Goal: Transaction & Acquisition: Book appointment/travel/reservation

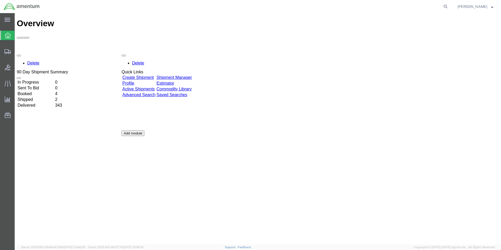
click at [192, 75] on link "Shipment Manager" at bounding box center [173, 77] width 35 height 4
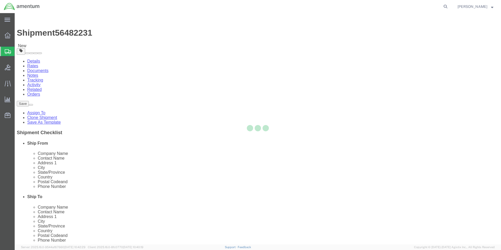
select select "42712"
select select "42668"
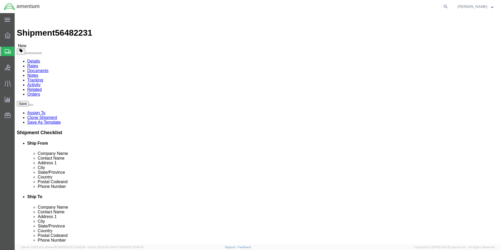
drag, startPoint x: 99, startPoint y: 108, endPoint x: 64, endPoint y: 107, distance: 35.4
click div "Contact Name [PERSON_NAME]"
type input "[PERSON_NAME]"
click p "- Amentum Services, Inc. - ([PERSON_NAME]) [STREET_ADDRESS][PERSON_NAME]"
select select
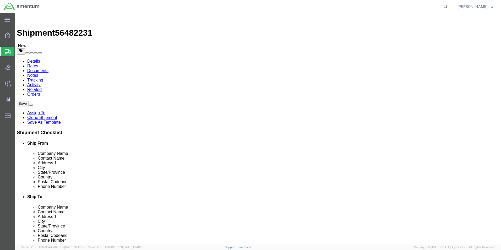
type input "[PERSON_NAME]"
type input "C 2-228 AVN"
type input "28308"
type input "[PHONE_NUMBER]"
type input "[PERSON_NAME][EMAIL_ADDRESS][PERSON_NAME][DOMAIN_NAME]"
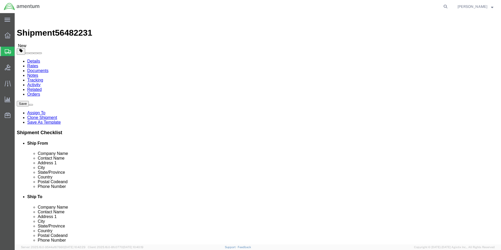
checkbox input "true"
select select "NC"
type input "[PERSON_NAME]"
click input "checkbox"
checkbox input "false"
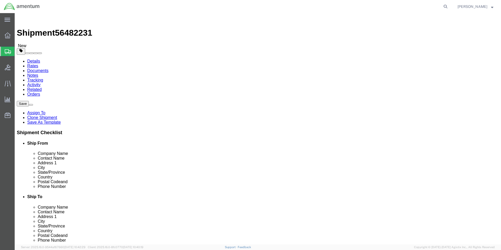
click button "Rate Shipment"
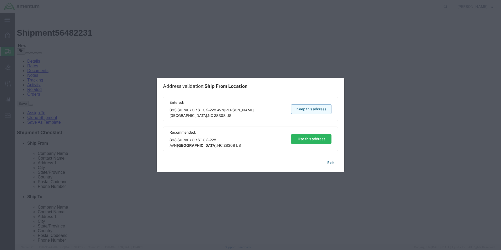
click at [303, 109] on button "Keep this address" at bounding box center [311, 109] width 40 height 10
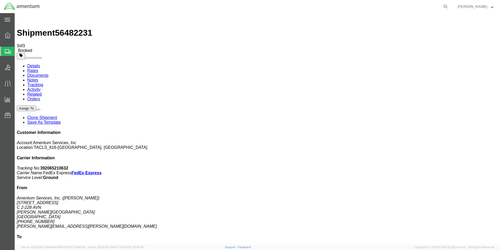
click at [35, 64] on link "Details" at bounding box center [33, 66] width 13 height 4
click div "Leg 1 - Small Parcel"
click link "Schedule pickup request"
click at [7, 35] on icon at bounding box center [8, 35] width 6 height 6
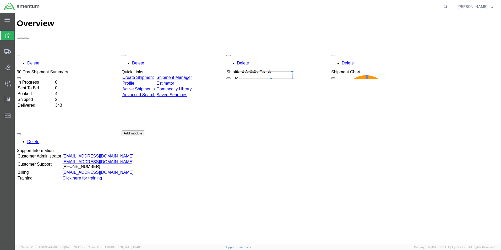
click at [184, 75] on link "Shipment Manager" at bounding box center [173, 77] width 35 height 4
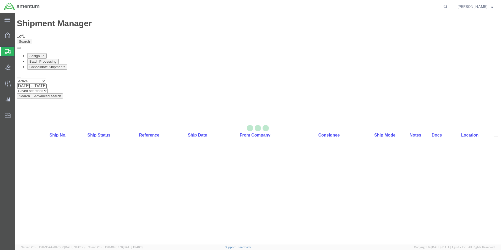
select select "42712"
select select "42668"
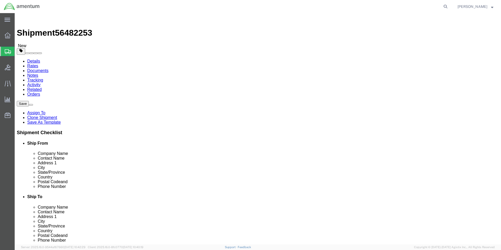
drag, startPoint x: 99, startPoint y: 107, endPoint x: 51, endPoint y: 106, distance: 47.7
click div "Contact Name [PERSON_NAME]"
type input "[PERSON_NAME]"
click p "- Amentum Services, Inc. - ([PERSON_NAME]) [STREET_ADDRESS][PERSON_NAME]"
select select
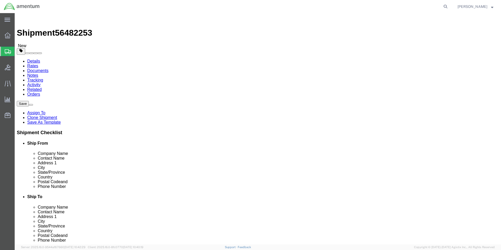
type input "28308"
type input "[PHONE_NUMBER]"
type input "[PERSON_NAME][EMAIL_ADDRESS][PERSON_NAME][DOMAIN_NAME]"
checkbox input "true"
select select "NC"
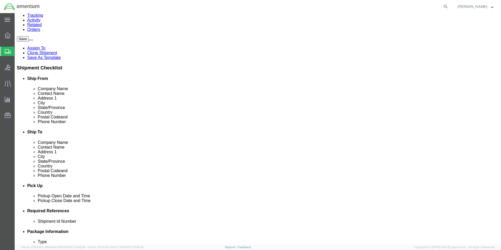
scroll to position [79, 0]
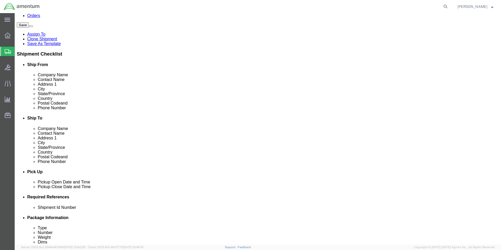
type input "[PERSON_NAME]"
click input "checkbox"
checkbox input "false"
click button "Rate Shipment"
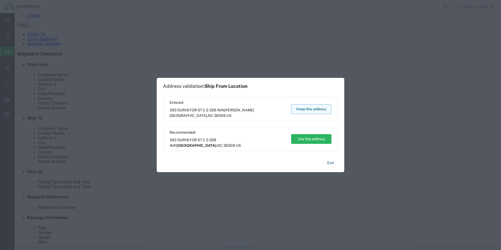
click at [324, 109] on button "Keep this address" at bounding box center [311, 109] width 40 height 10
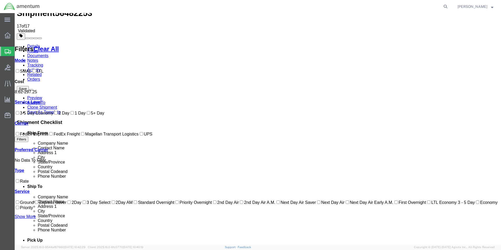
scroll to position [0, 0]
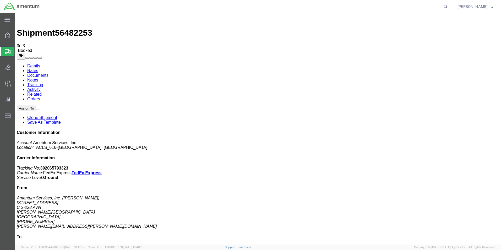
click at [7, 35] on icon at bounding box center [8, 35] width 6 height 6
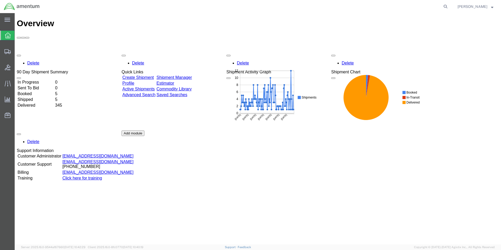
click at [192, 75] on link "Shipment Manager" at bounding box center [173, 77] width 35 height 4
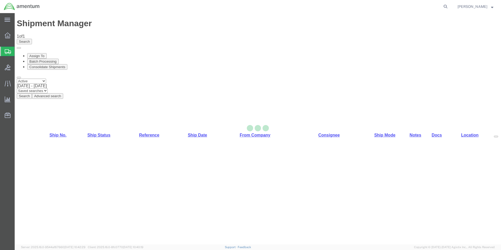
select select "42712"
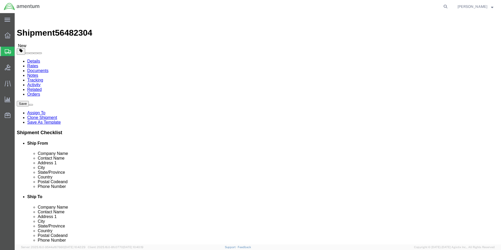
drag, startPoint x: 102, startPoint y: 108, endPoint x: 17, endPoint y: 114, distance: 85.9
click div "Location TACLS_616-[GEOGRAPHIC_DATA], [GEOGRAPHIC_DATA] Select My Profile Locat…"
type input "[PERSON_NAME]"
click p "- Amentum Services, Inc. - ([PERSON_NAME]) [STREET_ADDRESS][PERSON_NAME]"
select select
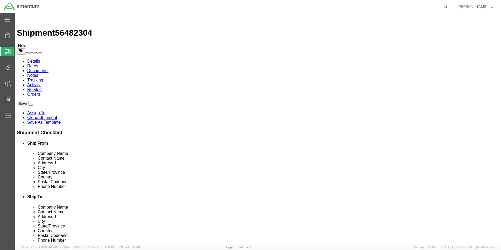
type input "[PERSON_NAME]"
type input "C 2-228 AVN"
type input "28308"
type input "[PHONE_NUMBER]"
type input "[PERSON_NAME][EMAIL_ADDRESS][PERSON_NAME][DOMAIN_NAME]"
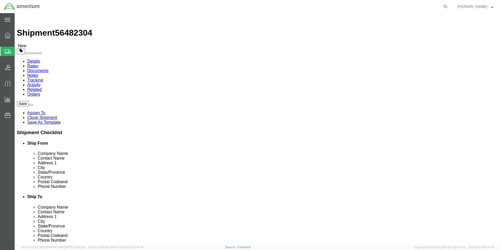
checkbox input "true"
select select "NC"
type input "[PERSON_NAME]"
click input "checkbox"
checkbox input "false"
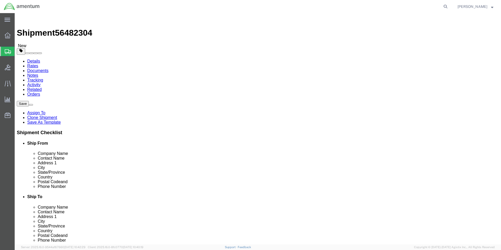
click button "Rate Shipment"
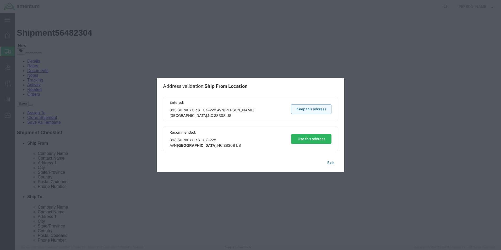
click at [301, 106] on button "Keep this address" at bounding box center [311, 109] width 40 height 10
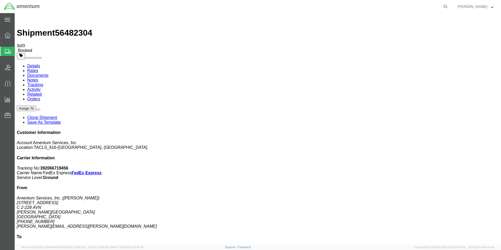
click at [32, 64] on link "Details" at bounding box center [33, 66] width 13 height 4
click link "Schedule pickup request"
click at [8, 35] on icon at bounding box center [8, 35] width 6 height 6
